Goal: Information Seeking & Learning: Learn about a topic

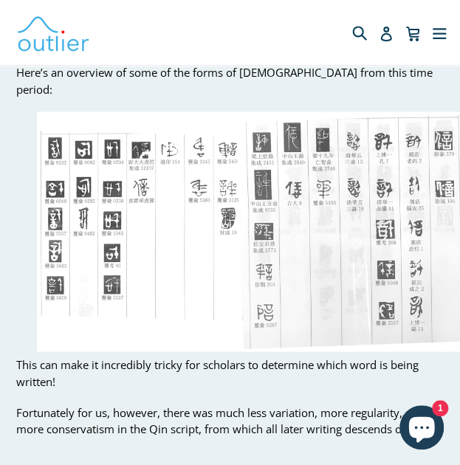
scroll to position [12163, 0]
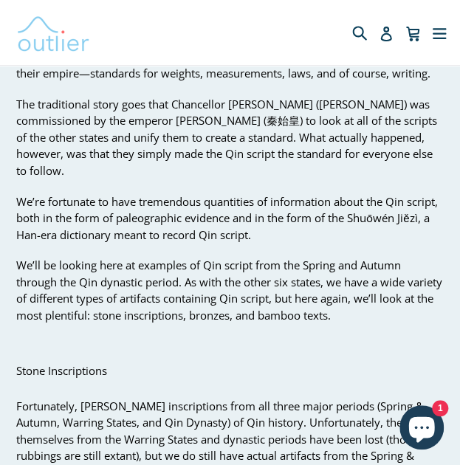
click at [44, 40] on img at bounding box center [53, 32] width 74 height 43
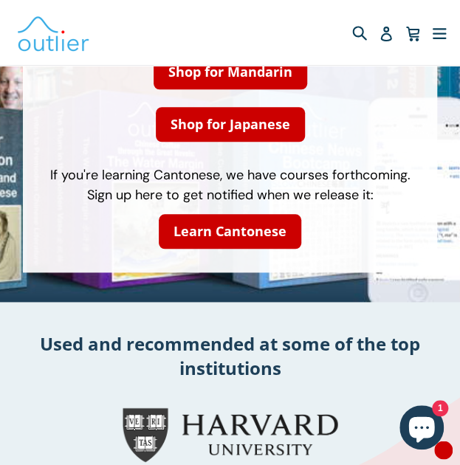
scroll to position [267, 0]
